Goal: Task Accomplishment & Management: Manage account settings

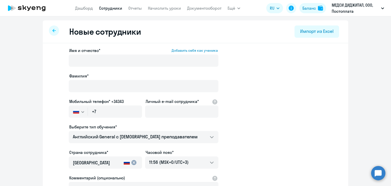
select select "english_adult_not_native_speaker"
select select "3"
select select "english_adult_not_native_speaker"
select select "3"
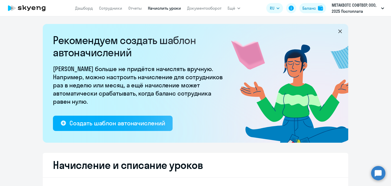
select select "30"
